Goal: Transaction & Acquisition: Purchase product/service

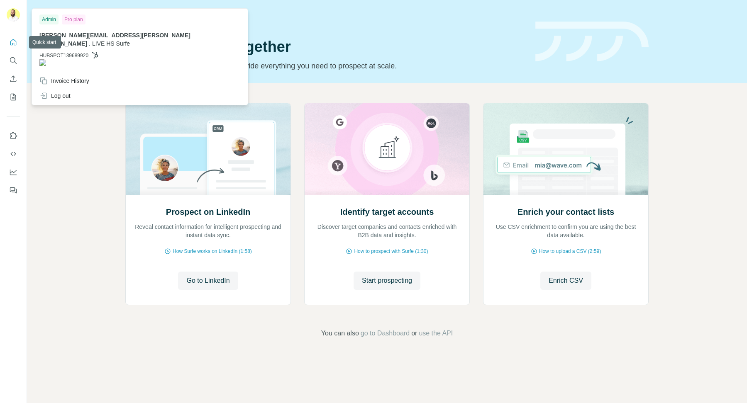
click at [13, 37] on button "Quick start" at bounding box center [13, 42] width 13 height 15
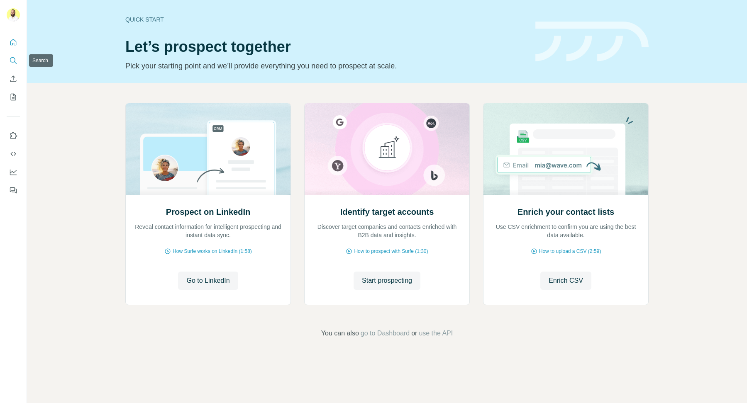
click at [12, 64] on icon "Search" at bounding box center [13, 60] width 8 height 8
click at [12, 63] on icon "Search" at bounding box center [13, 60] width 8 height 8
click at [12, 60] on icon "Search" at bounding box center [13, 60] width 8 height 8
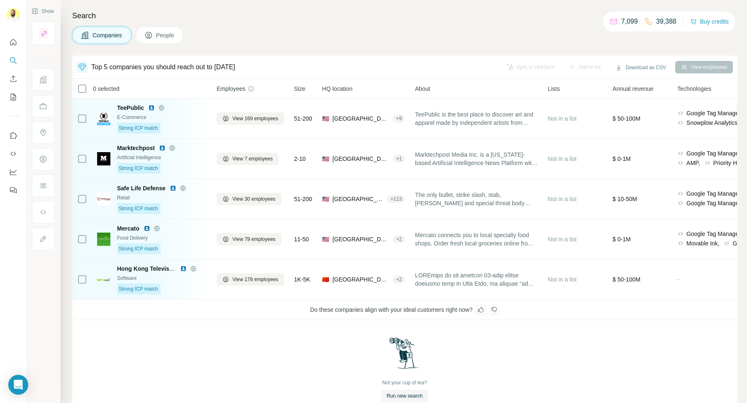
click at [741, 42] on div "Search Companies People Top 5 companies you should reach out to today Sync to H…" at bounding box center [404, 201] width 686 height 403
click at [705, 16] on button "Buy credits" at bounding box center [709, 22] width 39 height 12
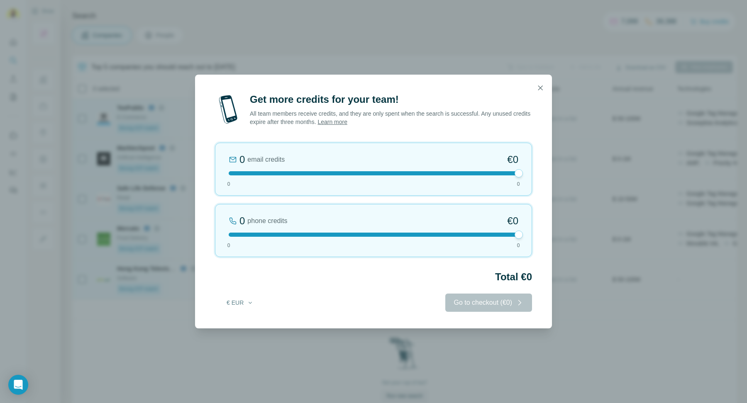
click at [341, 179] on div "0 email credits €0 0 0" at bounding box center [373, 169] width 317 height 53
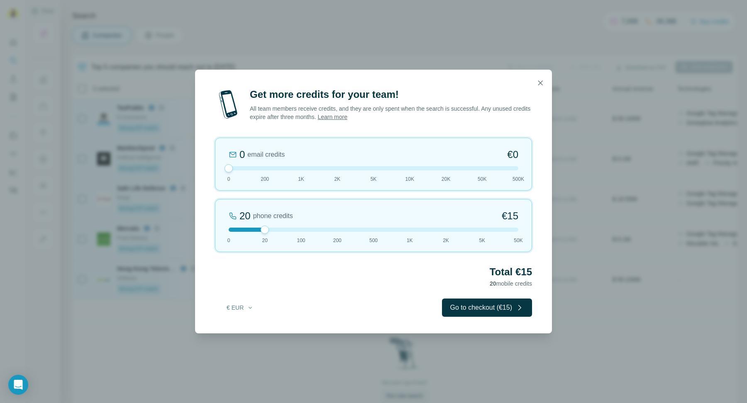
click at [433, 161] on div "0 email credits €0" at bounding box center [374, 154] width 290 height 13
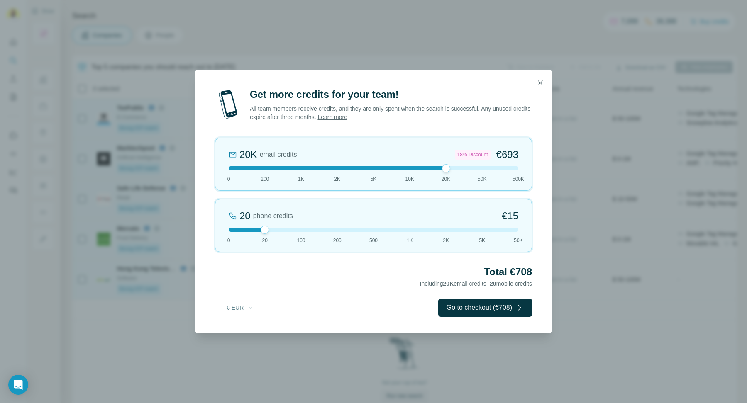
click at [532, 100] on h2 "Get more credits for your team!" at bounding box center [391, 94] width 282 height 13
click at [539, 81] on icon "button" at bounding box center [540, 83] width 8 height 8
